Goal: Information Seeking & Learning: Learn about a topic

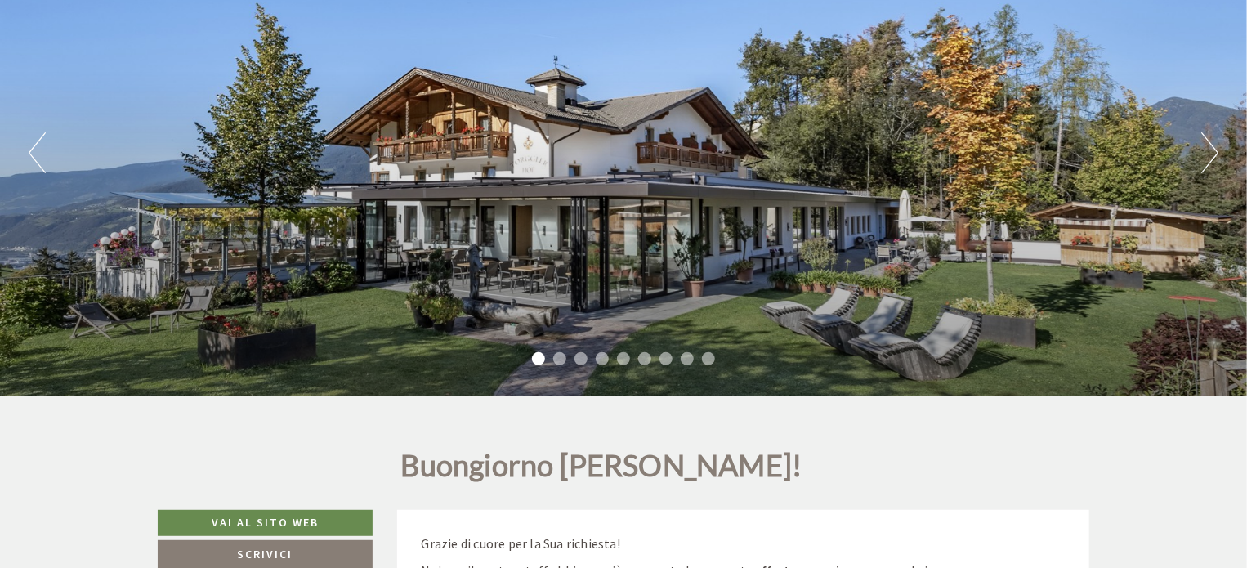
scroll to position [217, 0]
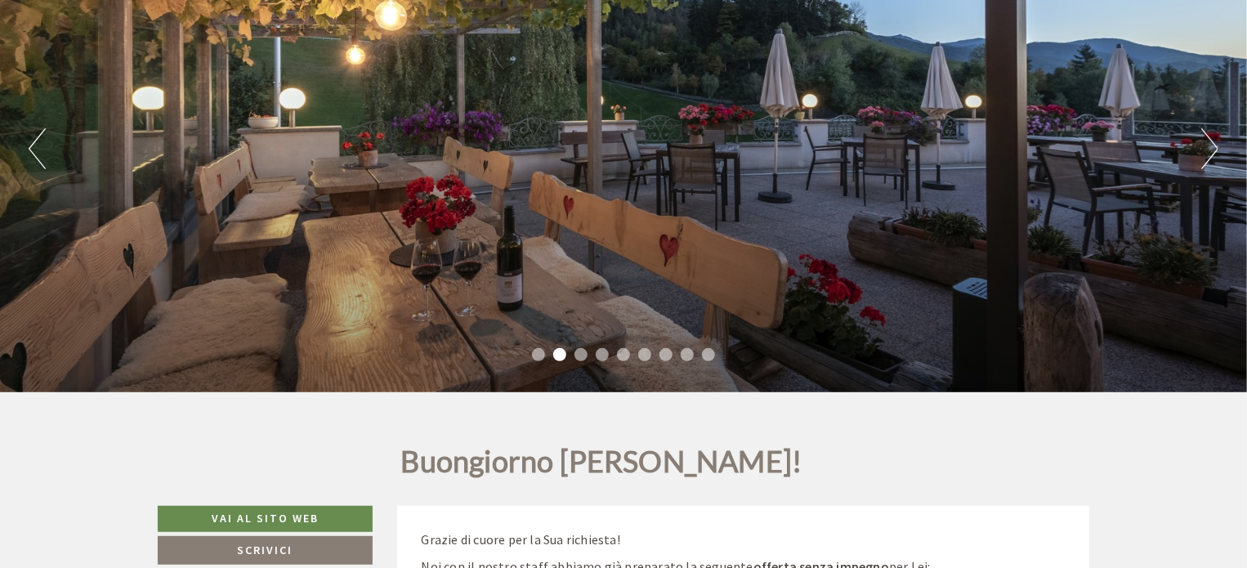
click at [36, 146] on button "Previous" at bounding box center [37, 148] width 17 height 41
click at [1202, 144] on button "Next" at bounding box center [1209, 148] width 17 height 41
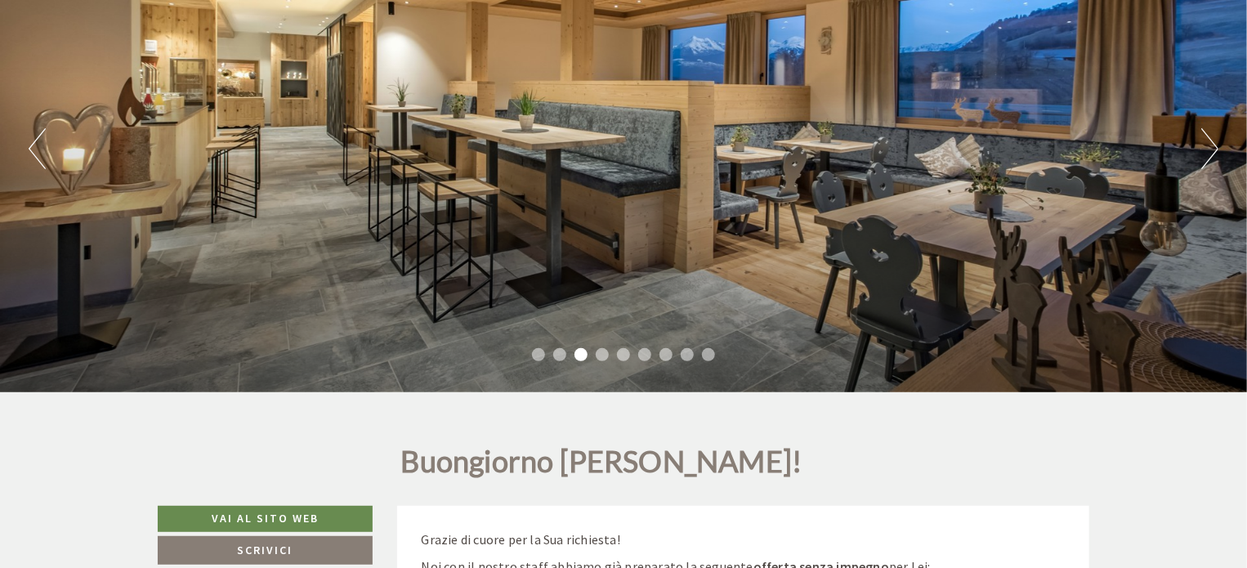
click at [1219, 148] on div "Previous Next 1 2 3 4 5 6 7 8 9" at bounding box center [623, 148] width 1247 height 487
click at [1212, 136] on button "Next" at bounding box center [1209, 148] width 17 height 41
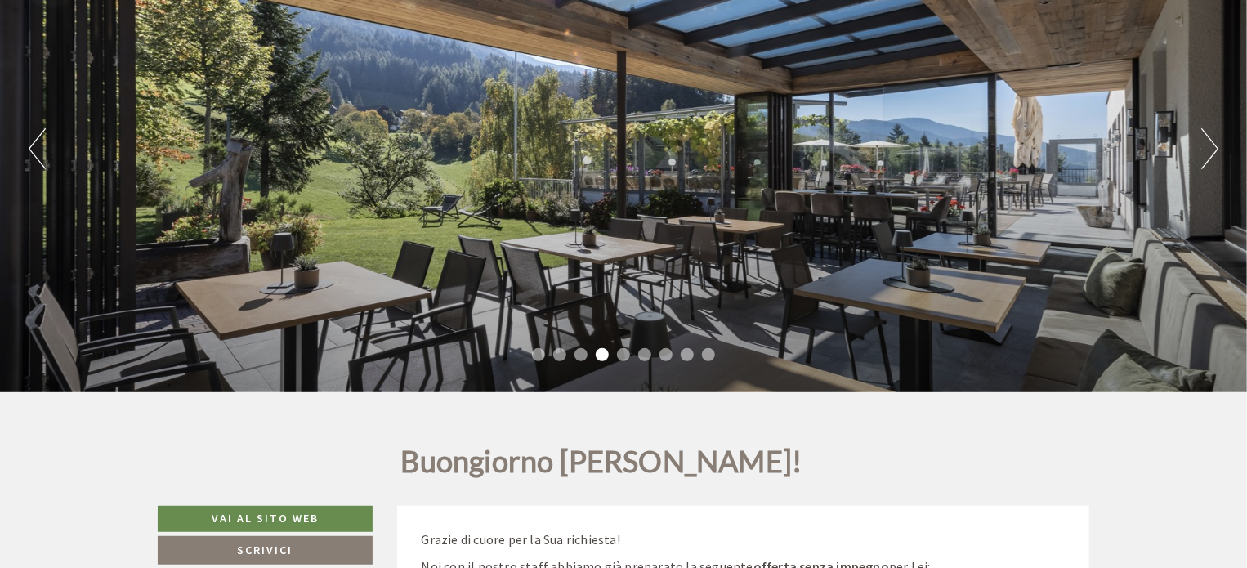
click at [1210, 139] on button "Next" at bounding box center [1209, 148] width 17 height 41
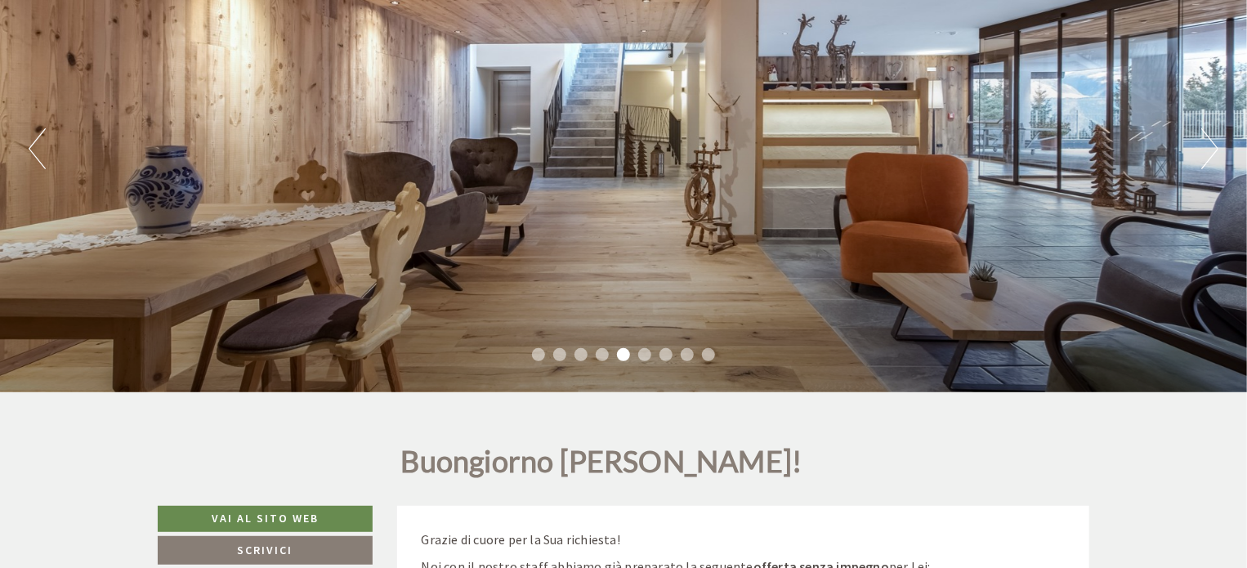
click at [1210, 139] on button "Next" at bounding box center [1209, 148] width 17 height 41
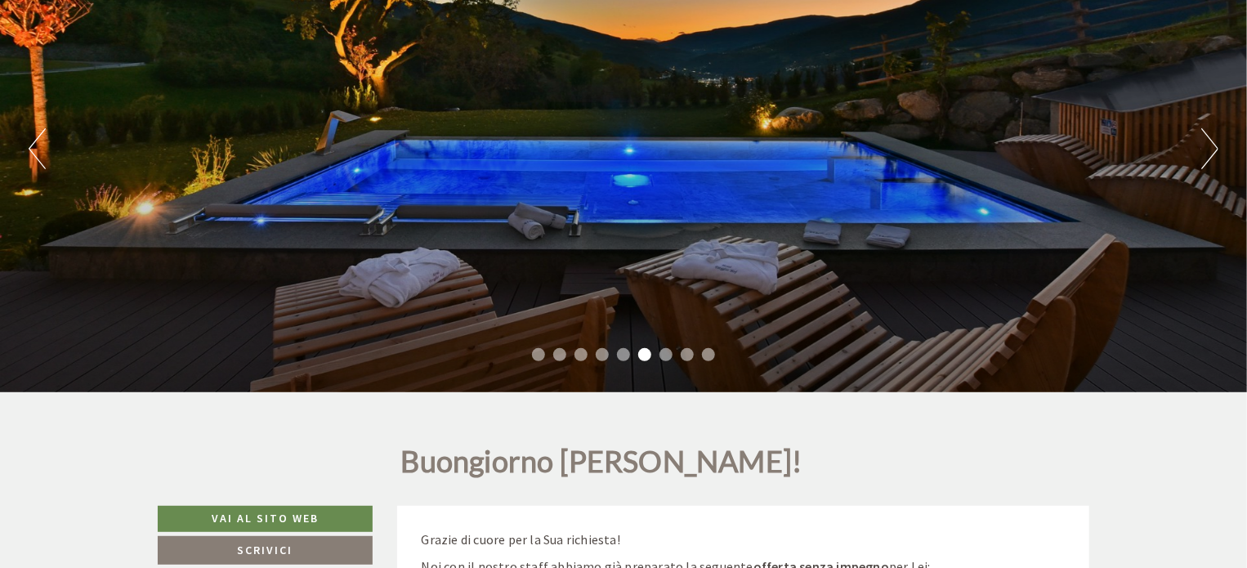
click at [1209, 143] on button "Next" at bounding box center [1209, 148] width 17 height 41
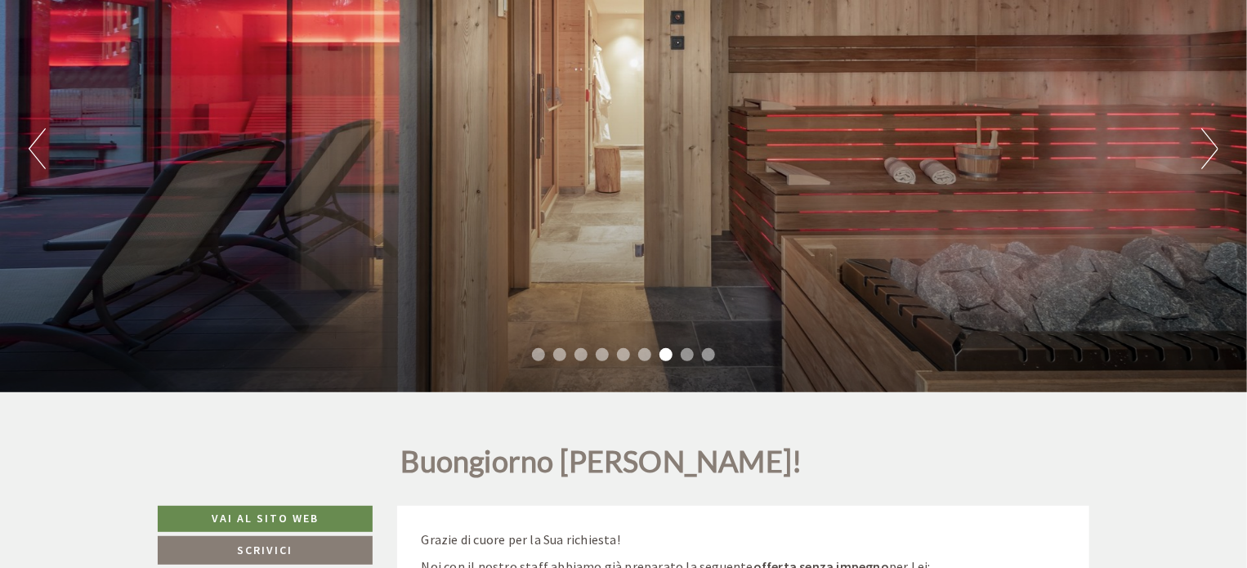
click at [1209, 143] on button "Next" at bounding box center [1209, 148] width 17 height 41
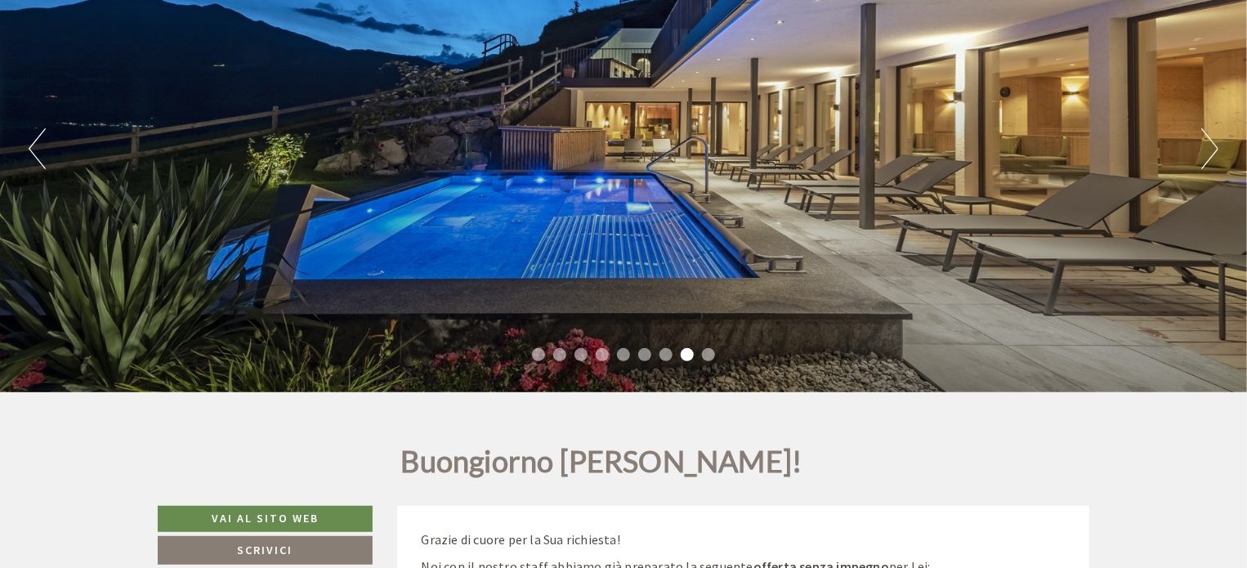
click at [1208, 146] on button "Next" at bounding box center [1209, 148] width 17 height 41
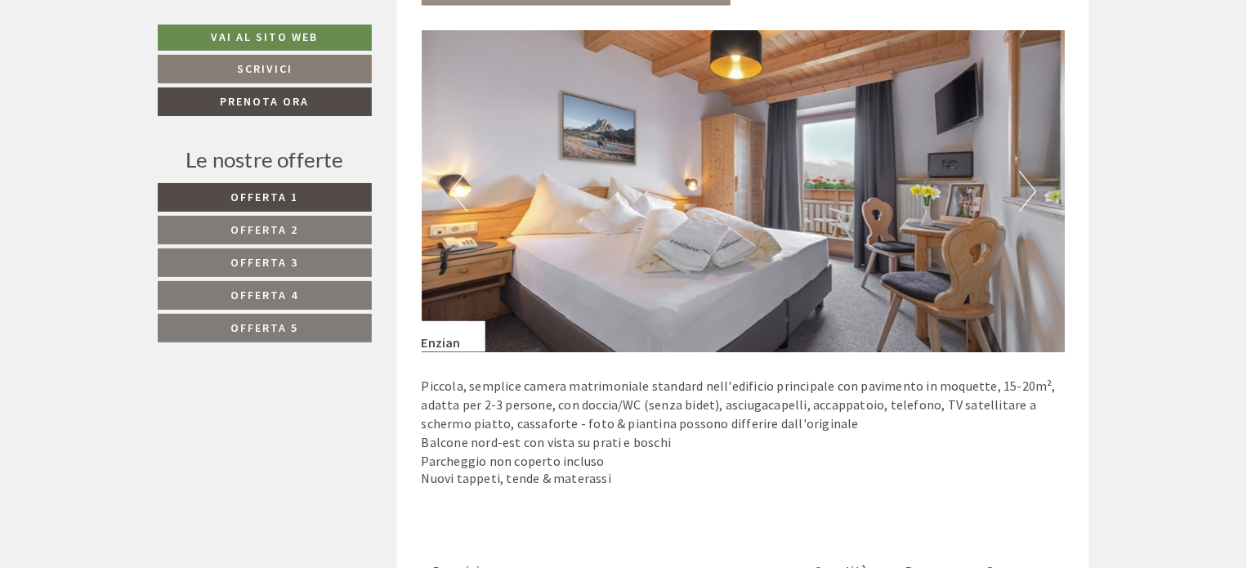
scroll to position [1307, 0]
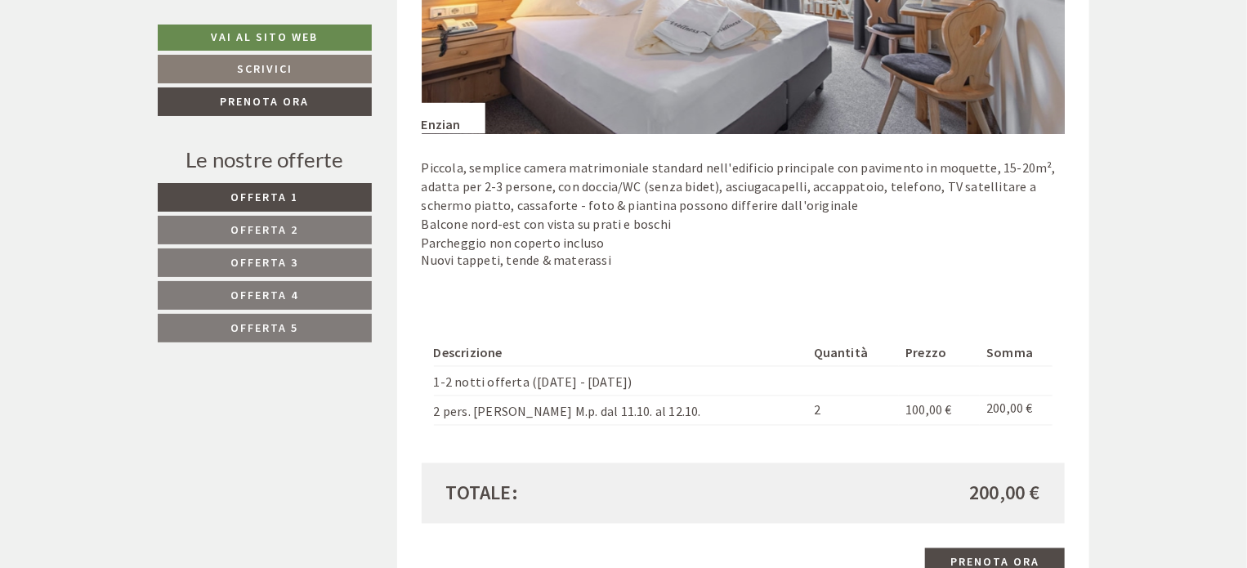
click at [244, 225] on span "Offerta 2" at bounding box center [265, 229] width 68 height 15
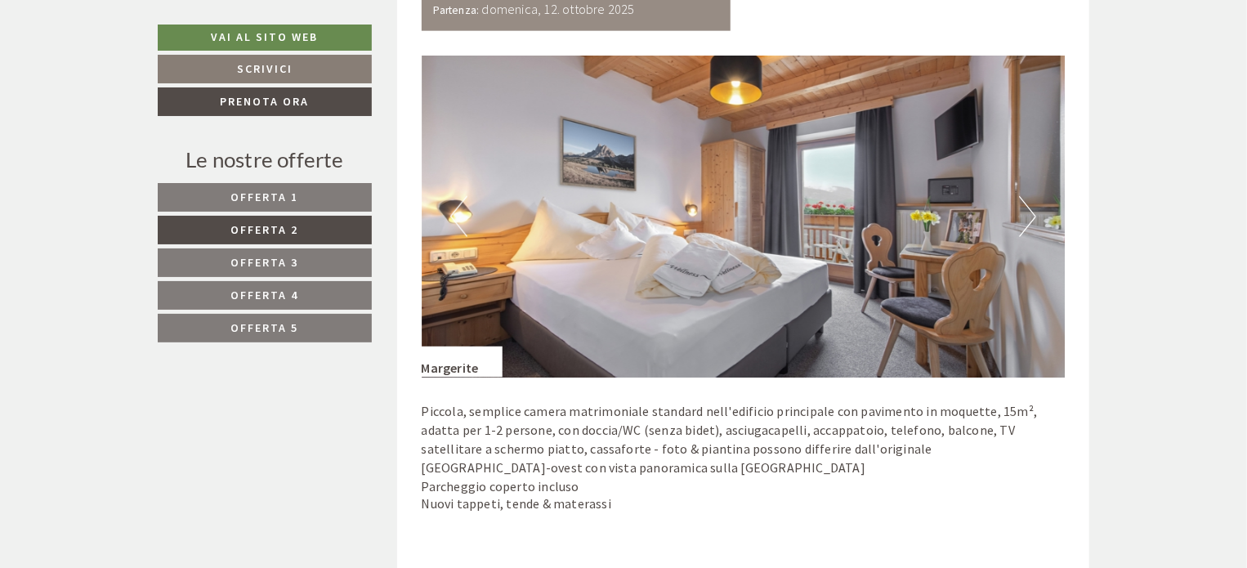
scroll to position [1068, 0]
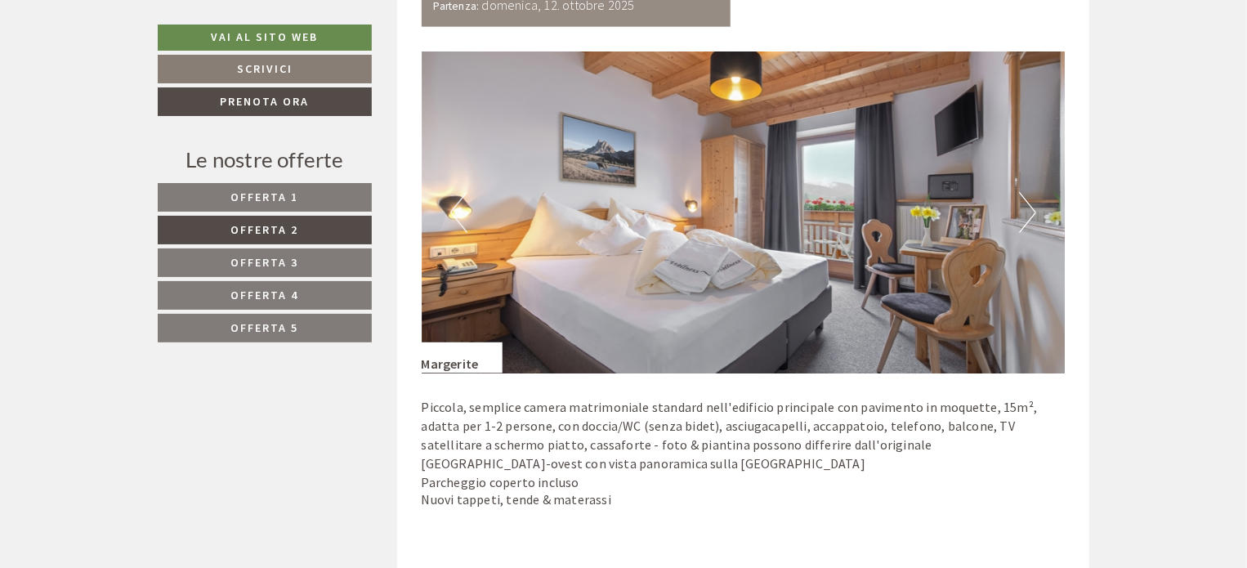
click at [245, 261] on span "Offerta 3" at bounding box center [265, 262] width 68 height 15
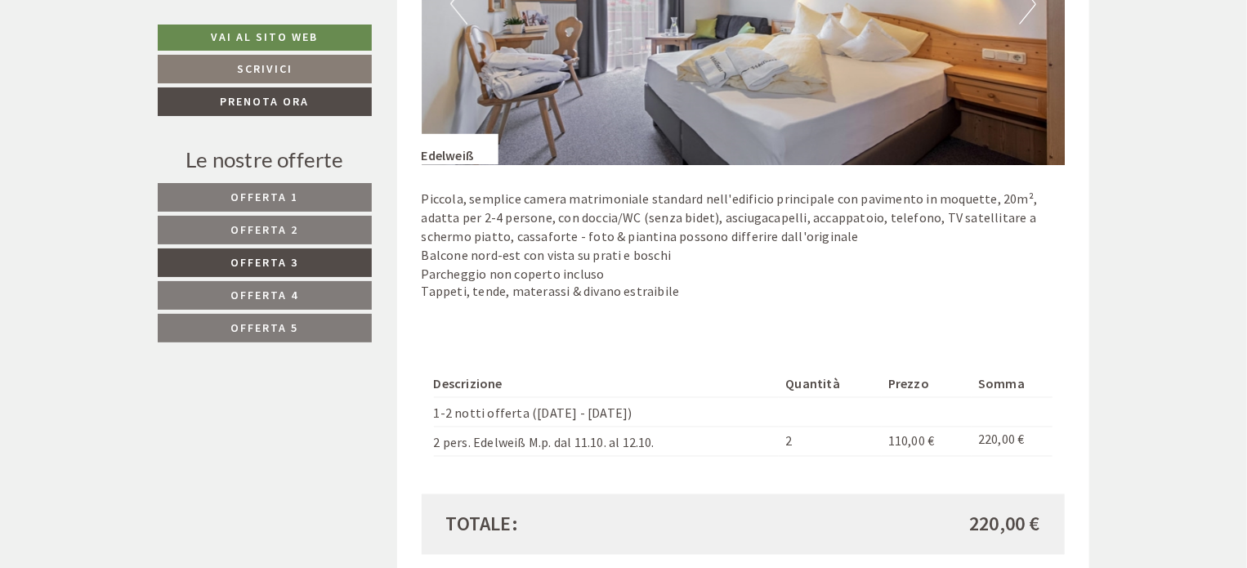
scroll to position [1286, 0]
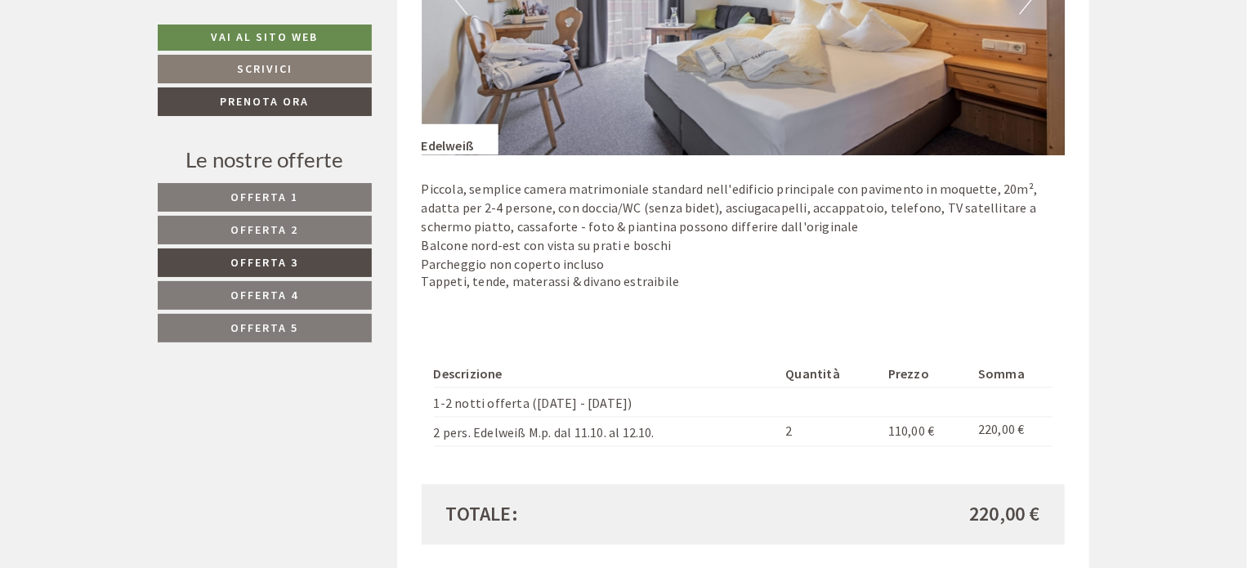
click at [260, 290] on span "Offerta 4" at bounding box center [265, 295] width 68 height 15
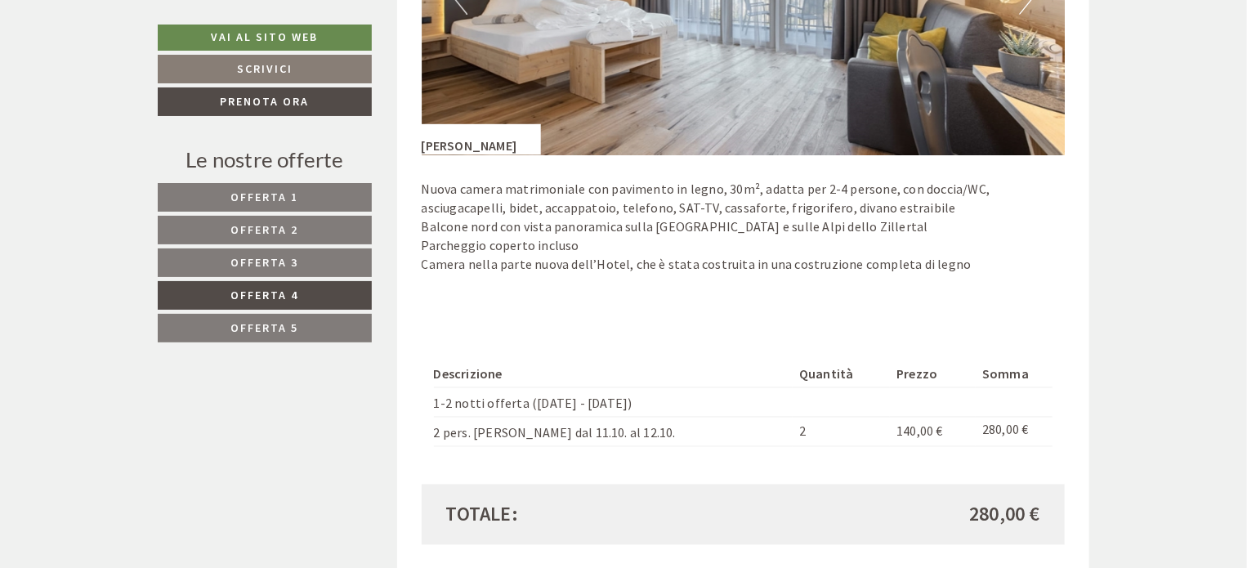
click at [255, 328] on span "Offerta 5" at bounding box center [265, 327] width 68 height 15
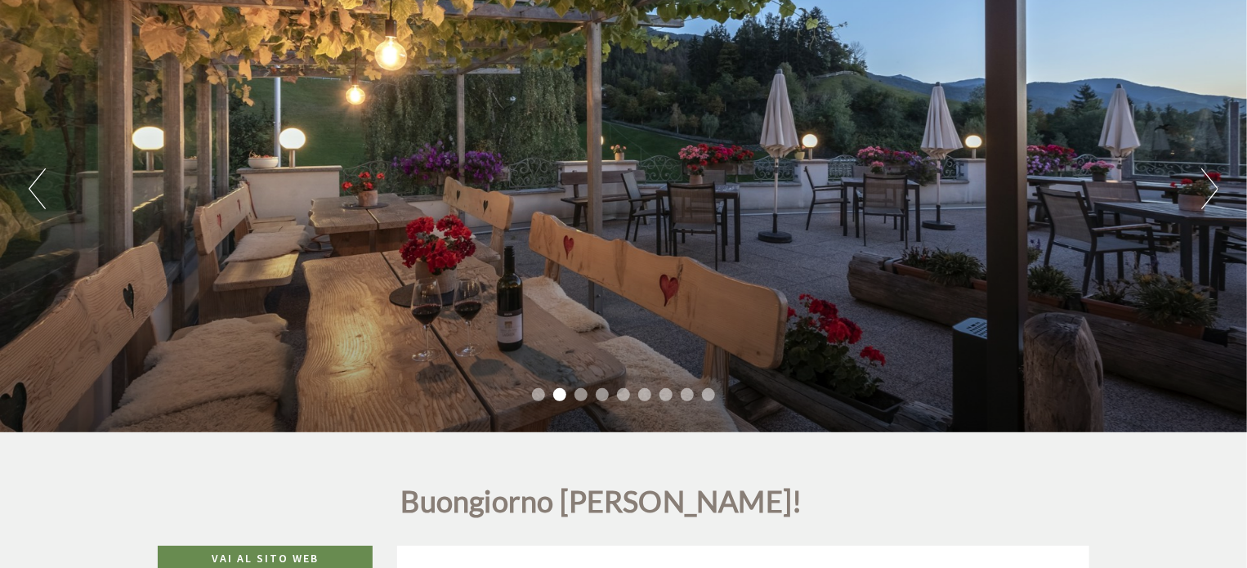
scroll to position [0, 0]
